Goal: Task Accomplishment & Management: Use online tool/utility

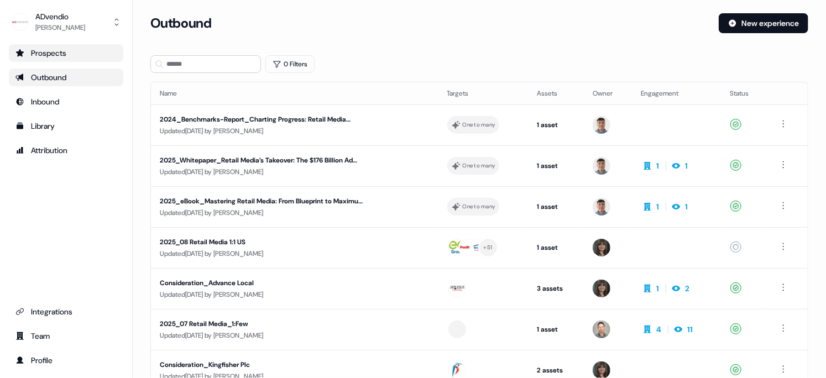
click at [59, 58] on div "Prospects" at bounding box center [65, 53] width 101 height 11
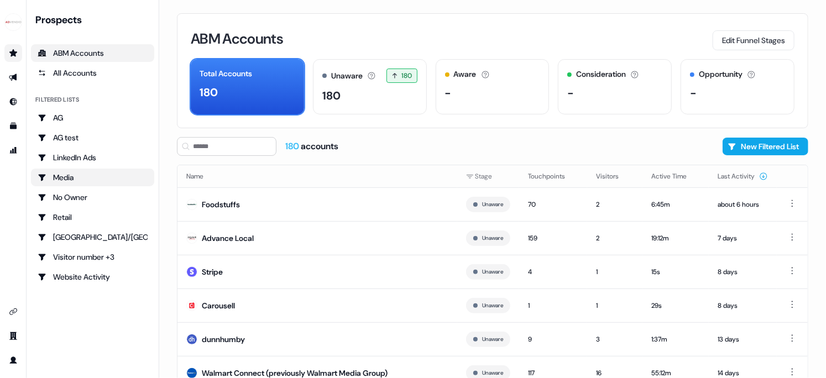
click at [65, 178] on div "Media" at bounding box center [93, 177] width 110 height 11
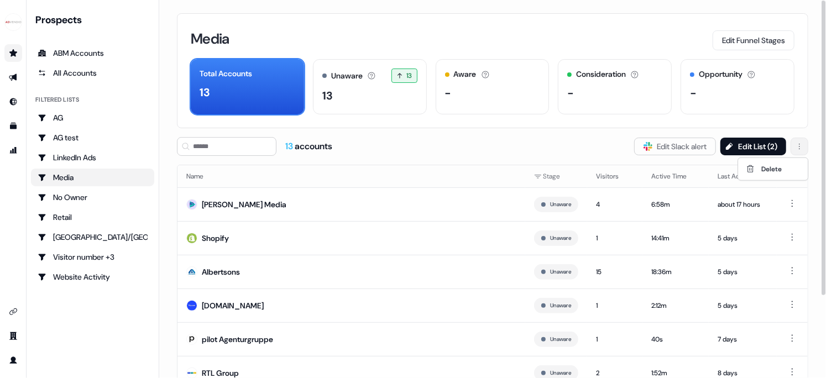
click at [798, 147] on html "For the best experience switch devices to a bigger screen. Go to [DOMAIN_NAME] …" at bounding box center [413, 189] width 826 height 378
click at [450, 152] on html "For the best experience switch devices to a bigger screen. Go to [DOMAIN_NAME] …" at bounding box center [413, 189] width 826 height 378
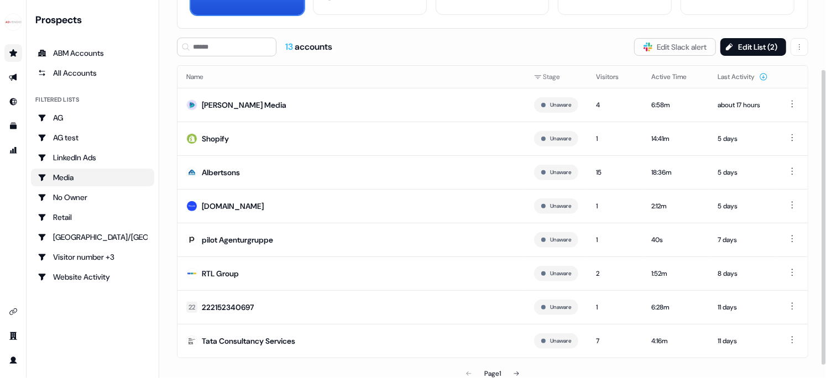
scroll to position [106, 0]
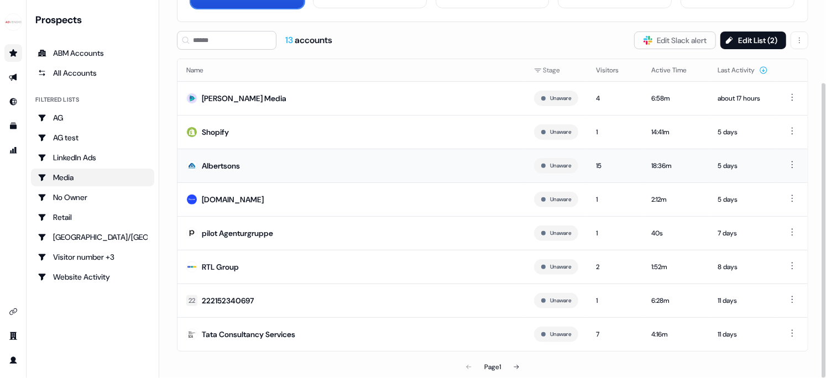
drag, startPoint x: 173, startPoint y: 90, endPoint x: 273, endPoint y: 167, distance: 126.6
click at [273, 167] on div "Media Edit Funnel Stages Total Accounts 13 Unaware The default stage all accoun…" at bounding box center [492, 83] width 667 height 378
drag, startPoint x: 194, startPoint y: 79, endPoint x: 262, endPoint y: 98, distance: 70.6
click at [262, 98] on div "Media Edit Funnel Stages Total Accounts 13 Unaware The default stage all accoun…" at bounding box center [492, 83] width 667 height 378
drag, startPoint x: 183, startPoint y: 65, endPoint x: 205, endPoint y: 70, distance: 23.2
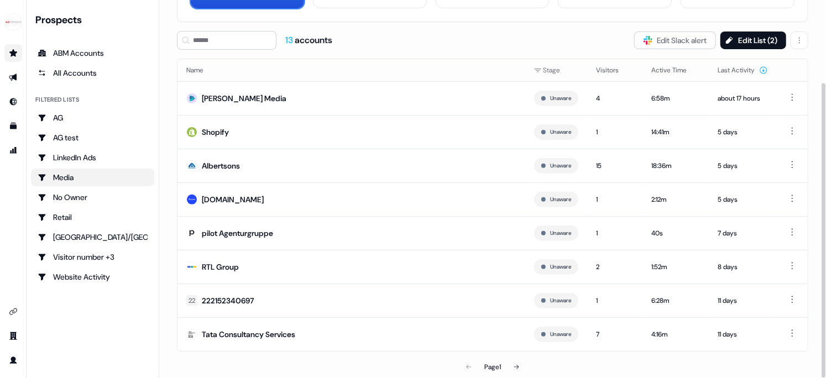
click at [207, 71] on th "Name" at bounding box center [352, 70] width 348 height 22
click at [202, 69] on th "Name" at bounding box center [352, 70] width 348 height 22
drag, startPoint x: 201, startPoint y: 68, endPoint x: 180, endPoint y: 68, distance: 21.0
click at [180, 68] on th "Name" at bounding box center [352, 70] width 348 height 22
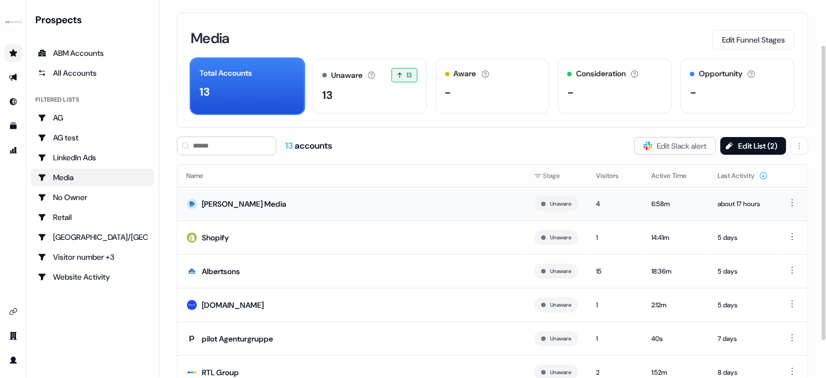
scroll to position [0, 0]
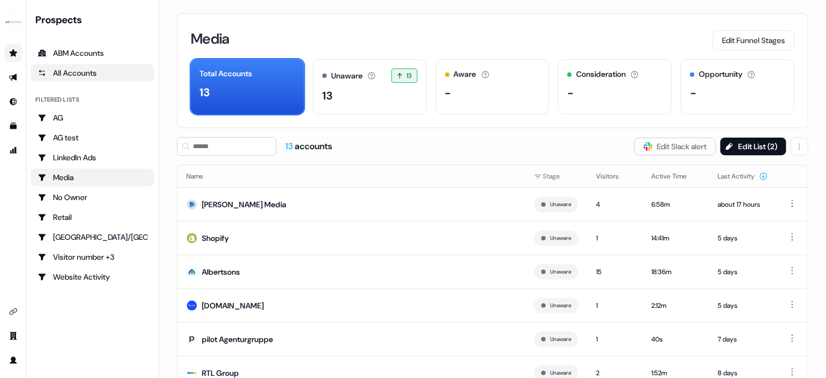
click at [86, 72] on div "All Accounts" at bounding box center [93, 72] width 110 height 11
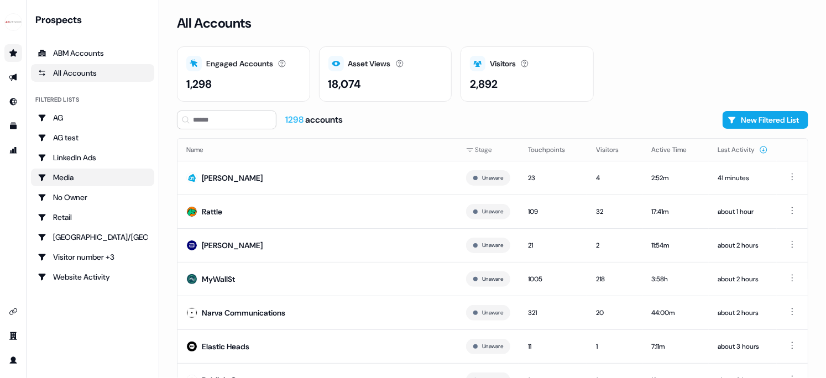
click at [98, 175] on div "Media" at bounding box center [93, 177] width 110 height 11
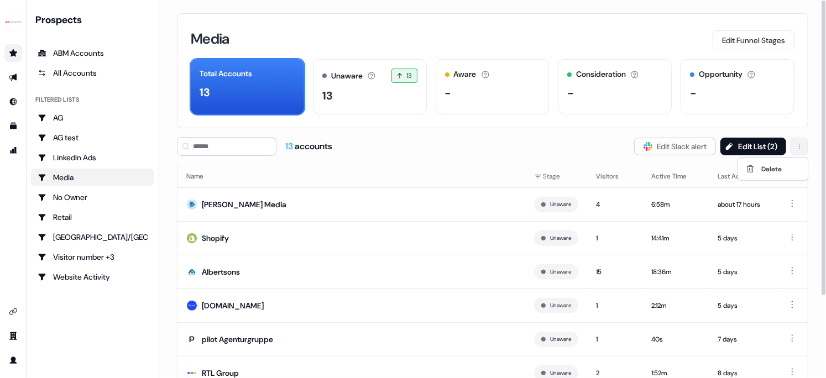
click at [800, 145] on html "For the best experience switch devices to a bigger screen. Go to [DOMAIN_NAME] …" at bounding box center [413, 189] width 826 height 378
click at [443, 152] on html "For the best experience switch devices to a bigger screen. Go to [DOMAIN_NAME] …" at bounding box center [413, 189] width 826 height 378
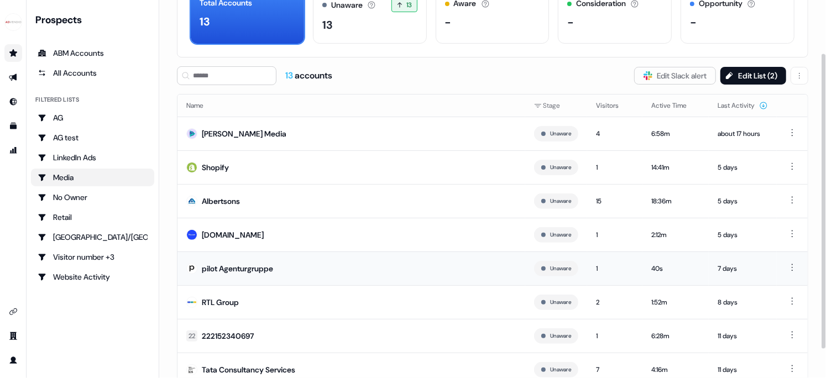
scroll to position [72, 0]
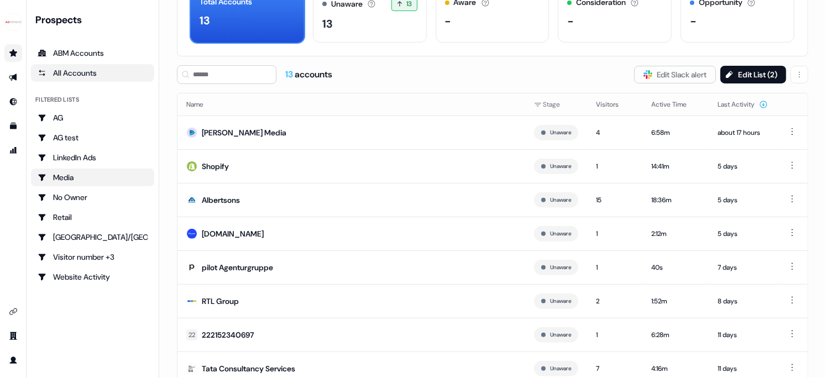
click at [98, 76] on div "All Accounts" at bounding box center [93, 72] width 110 height 11
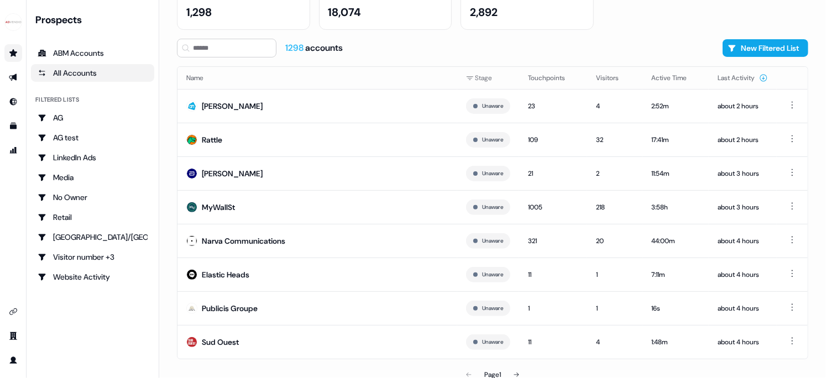
scroll to position [80, 0]
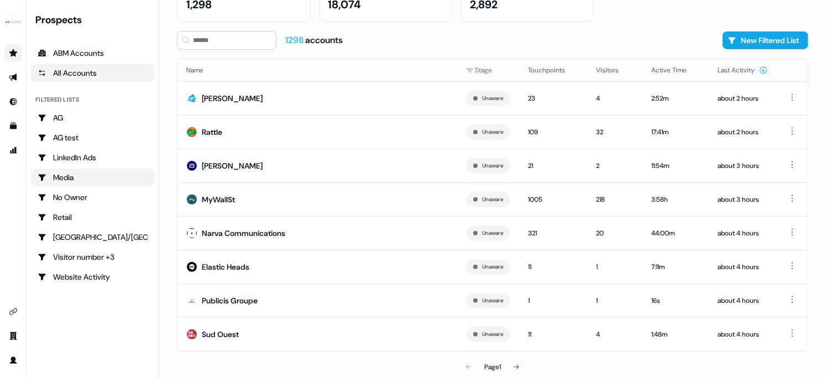
click at [80, 176] on div "Media" at bounding box center [93, 177] width 110 height 11
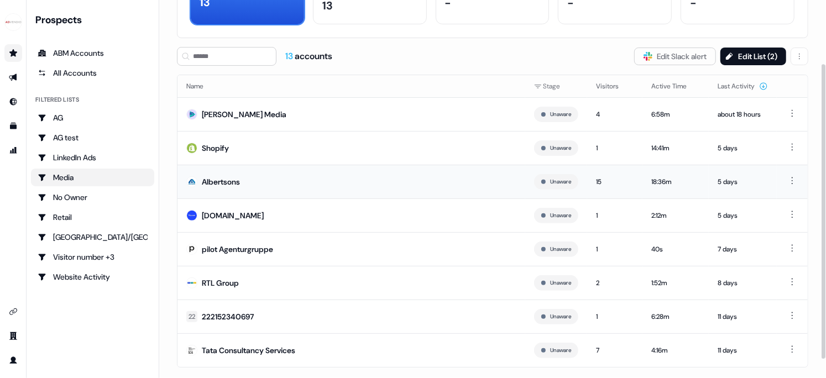
scroll to position [106, 0]
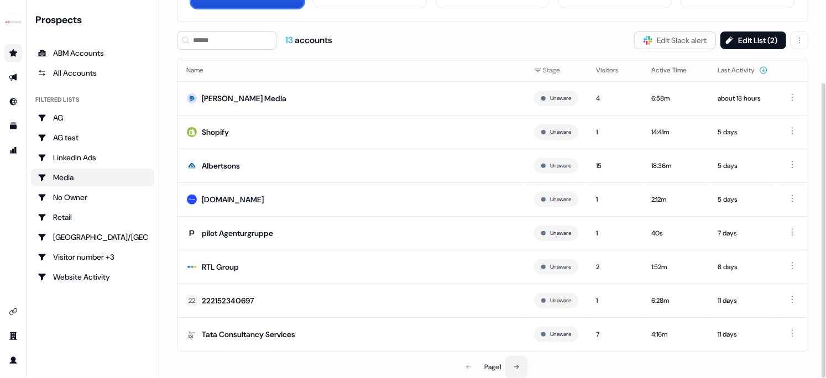
click at [517, 366] on icon at bounding box center [516, 367] width 7 height 7
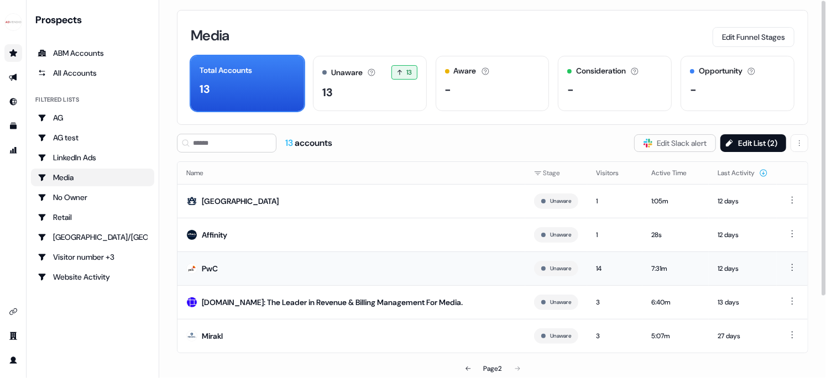
scroll to position [4, 0]
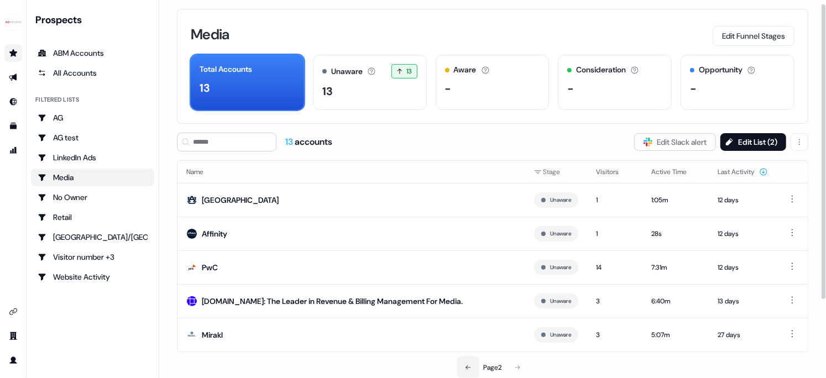
click at [465, 366] on icon at bounding box center [468, 368] width 7 height 7
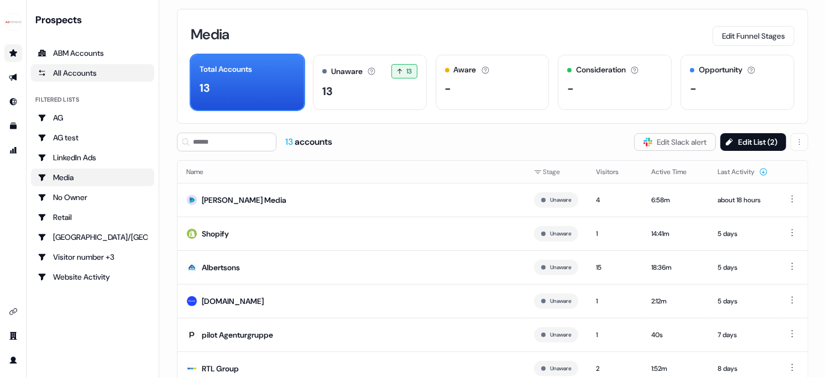
click at [79, 70] on div "All Accounts" at bounding box center [93, 72] width 110 height 11
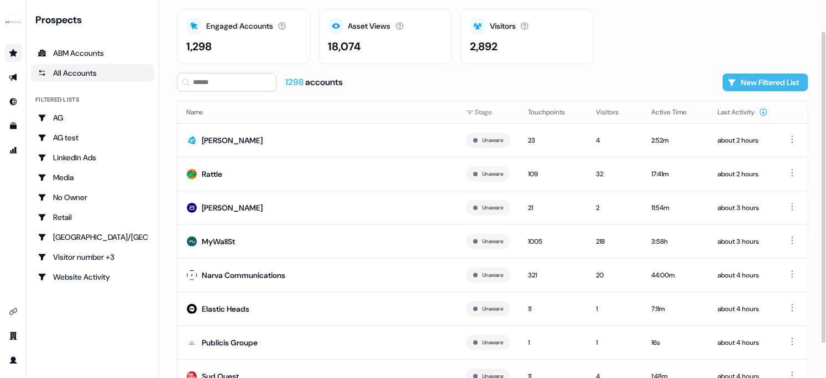
click at [737, 85] on button "New Filtered List" at bounding box center [766, 83] width 86 height 18
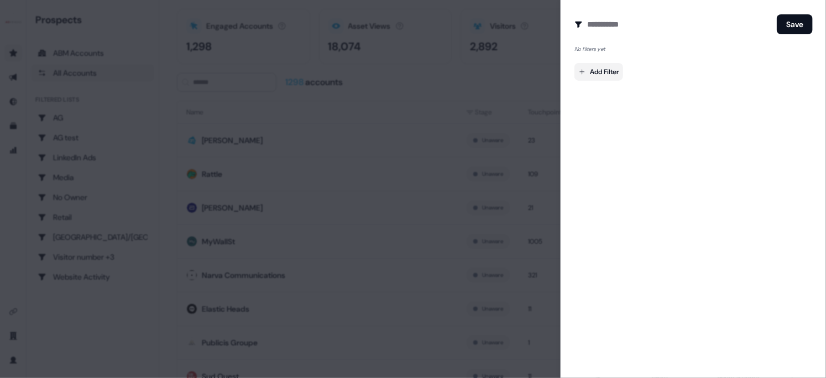
click at [600, 72] on body "For the best experience switch devices to a bigger screen. Go to [DOMAIN_NAME] …" at bounding box center [413, 189] width 826 height 378
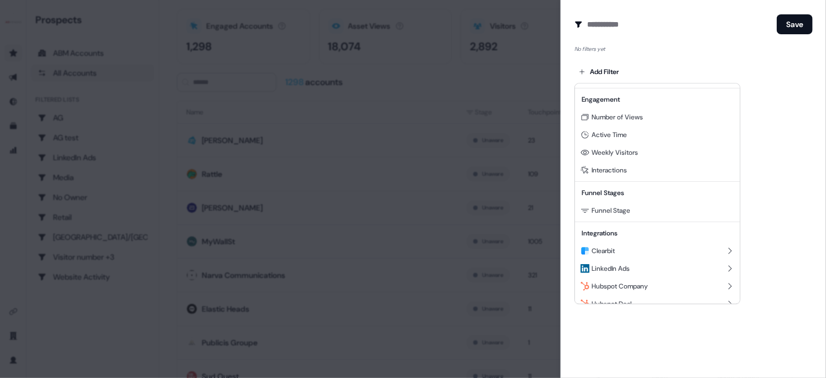
scroll to position [100, 0]
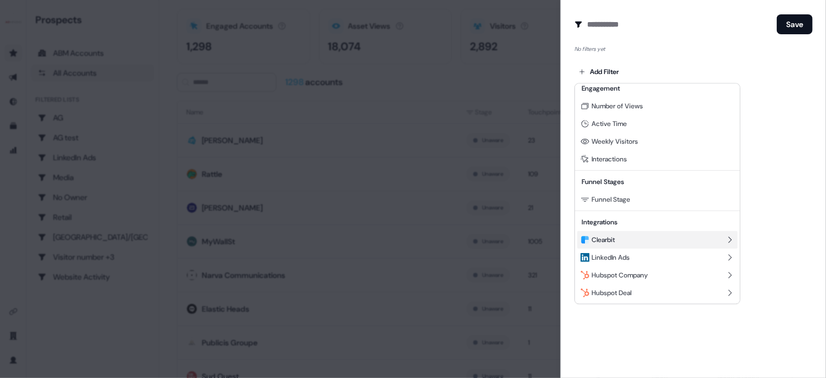
click at [643, 238] on div "Clearbit" at bounding box center [657, 240] width 160 height 18
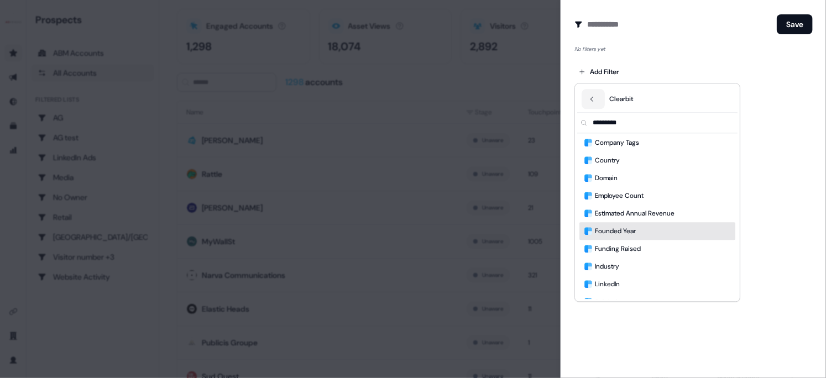
scroll to position [3, 0]
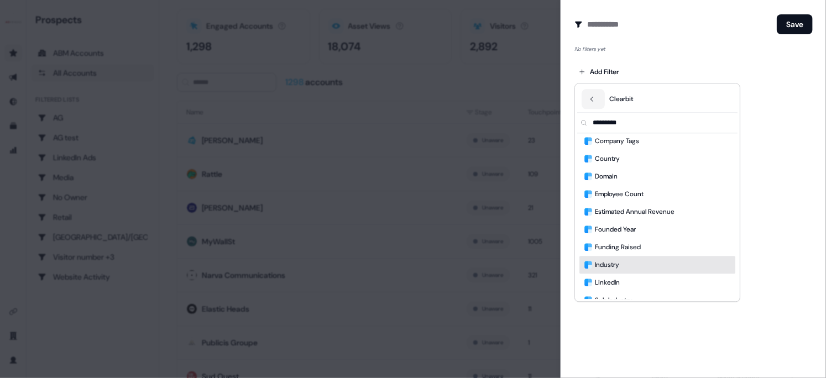
click at [620, 269] on span "Industry" at bounding box center [607, 264] width 24 height 11
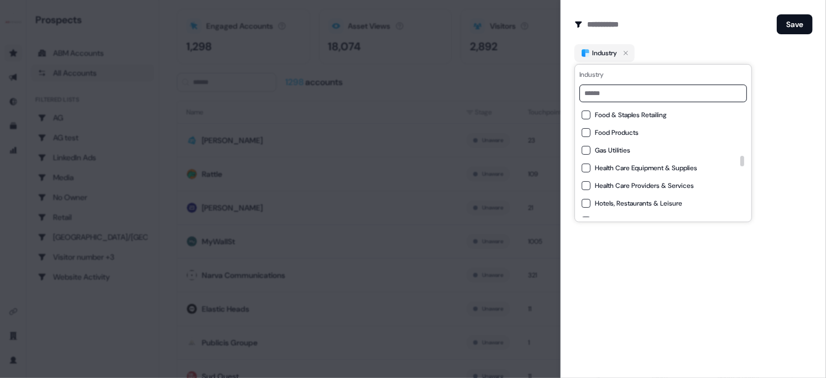
scroll to position [517, 0]
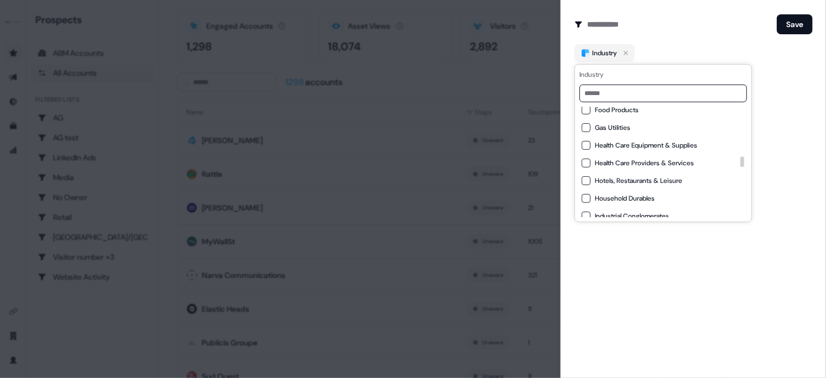
click at [620, 93] on input at bounding box center [664, 94] width 168 height 18
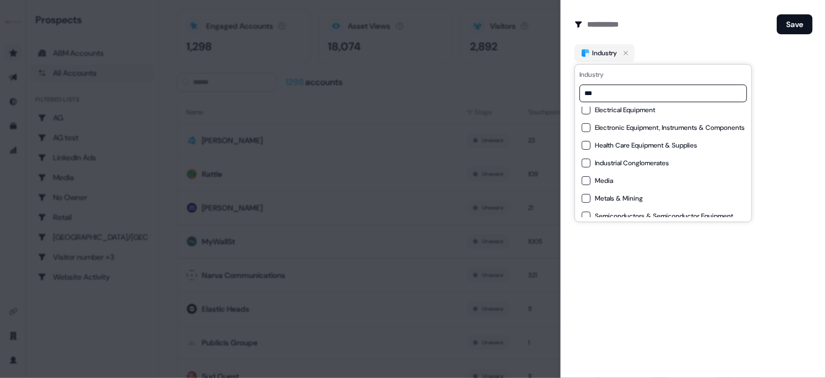
scroll to position [0, 0]
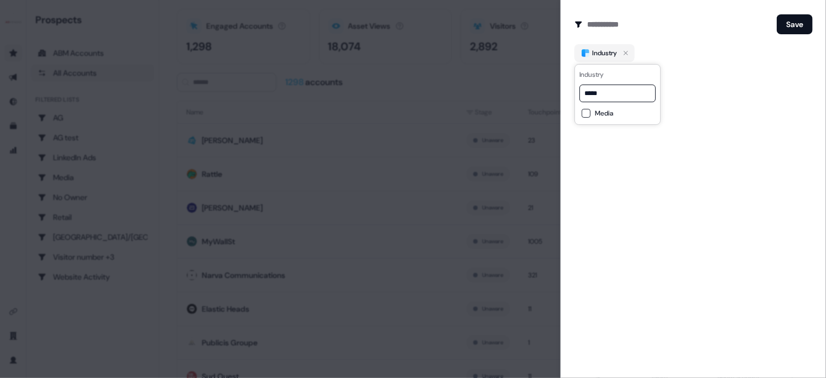
click at [587, 115] on button "Media" at bounding box center [586, 113] width 9 height 9
drag, startPoint x: 624, startPoint y: 93, endPoint x: 574, endPoint y: 93, distance: 49.8
click at [575, 93] on div "Industry ***** Media" at bounding box center [618, 94] width 86 height 61
type input "*"
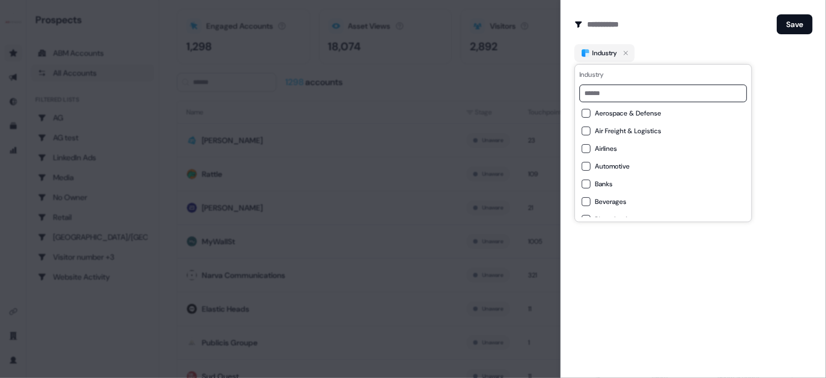
click at [718, 50] on div "Industry" at bounding box center [694, 53] width 238 height 18
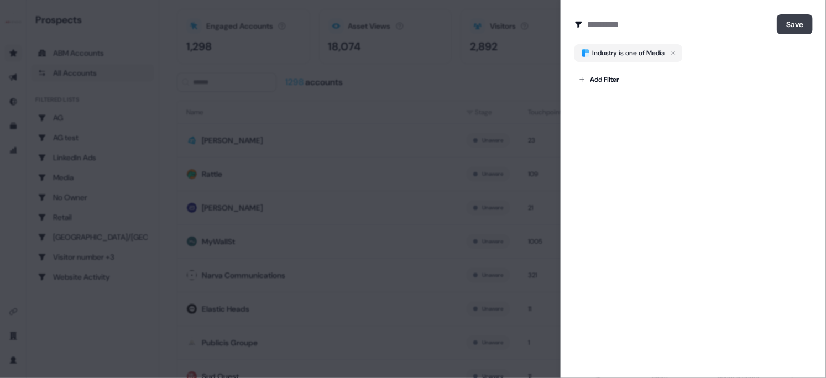
click at [792, 25] on button "Save" at bounding box center [795, 24] width 36 height 20
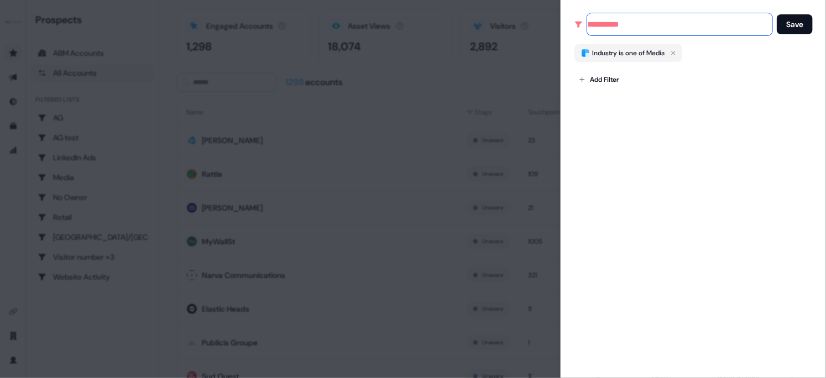
click at [629, 28] on input at bounding box center [679, 24] width 185 height 22
type input "**********"
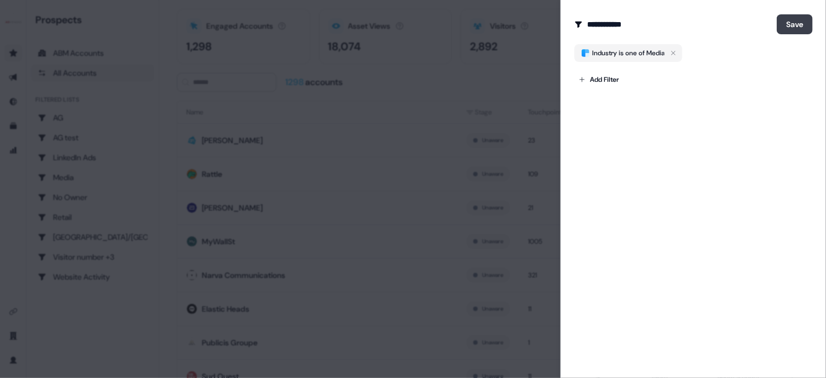
click at [797, 27] on button "Save" at bounding box center [795, 24] width 36 height 20
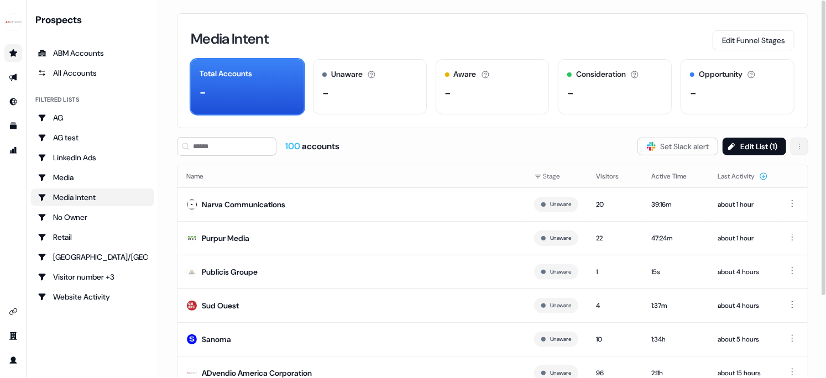
click at [799, 148] on html "For the best experience switch devices to a bigger screen. Go to [DOMAIN_NAME] …" at bounding box center [413, 189] width 826 height 378
click at [423, 144] on html "For the best experience switch devices to a bigger screen. Go to [DOMAIN_NAME] …" at bounding box center [413, 189] width 826 height 378
click at [791, 202] on html "For the best experience switch devices to a bigger screen. Go to [DOMAIN_NAME] …" at bounding box center [413, 189] width 826 height 378
click at [530, 143] on html "For the best experience switch devices to a bigger screen. Go to [DOMAIN_NAME] …" at bounding box center [413, 189] width 826 height 378
drag, startPoint x: 180, startPoint y: 175, endPoint x: 244, endPoint y: 179, distance: 64.3
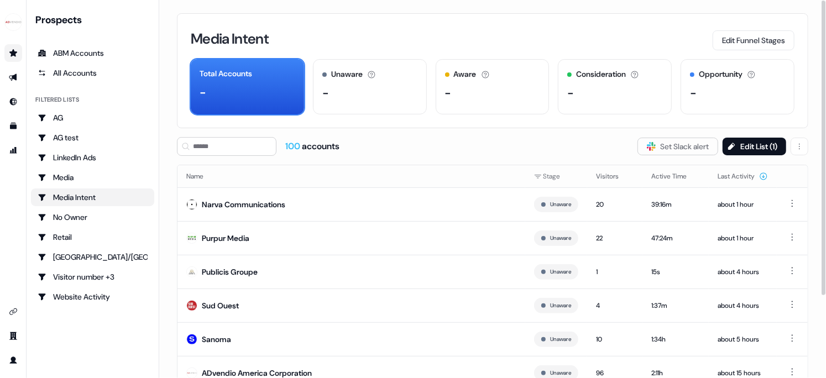
click at [244, 179] on th "Name" at bounding box center [352, 176] width 348 height 22
click at [405, 37] on div "Media Intent Edit Funnel Stages" at bounding box center [493, 38] width 604 height 23
click at [802, 145] on html "For the best experience switch devices to a bigger screen. Go to [DOMAIN_NAME] …" at bounding box center [413, 189] width 826 height 378
click at [541, 147] on html "For the best experience switch devices to a bigger screen. Go to [DOMAIN_NAME] …" at bounding box center [413, 189] width 826 height 378
click at [288, 143] on span "100" at bounding box center [293, 147] width 17 height 12
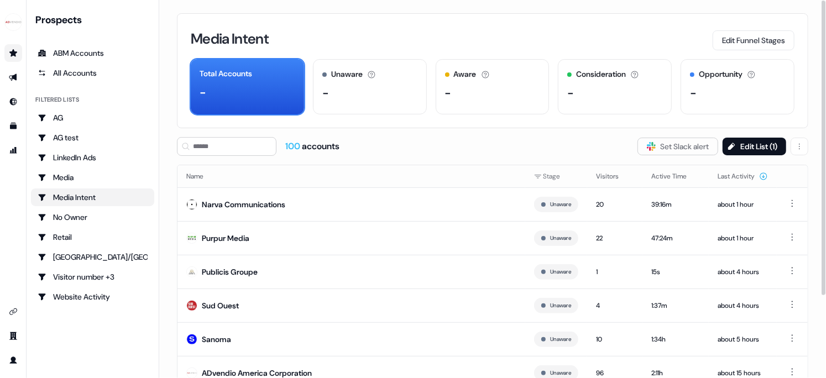
click at [290, 144] on span "100" at bounding box center [293, 147] width 17 height 12
click at [380, 150] on div "100 accounts Slack Logo SVG Set Slack alert Edit List ( 1 )" at bounding box center [493, 146] width 632 height 19
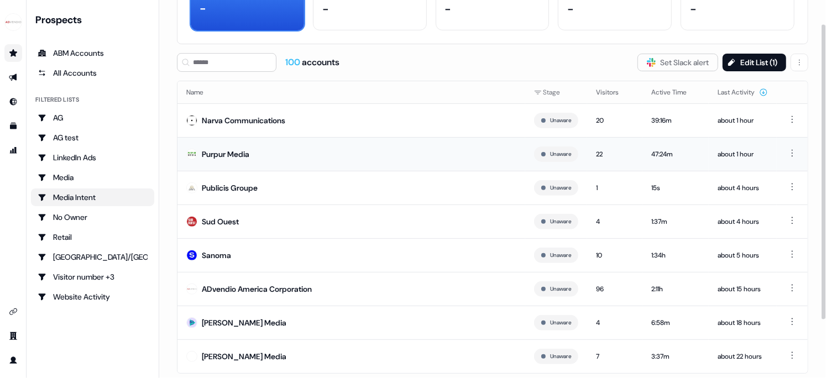
scroll to position [106, 0]
